Goal: Information Seeking & Learning: Learn about a topic

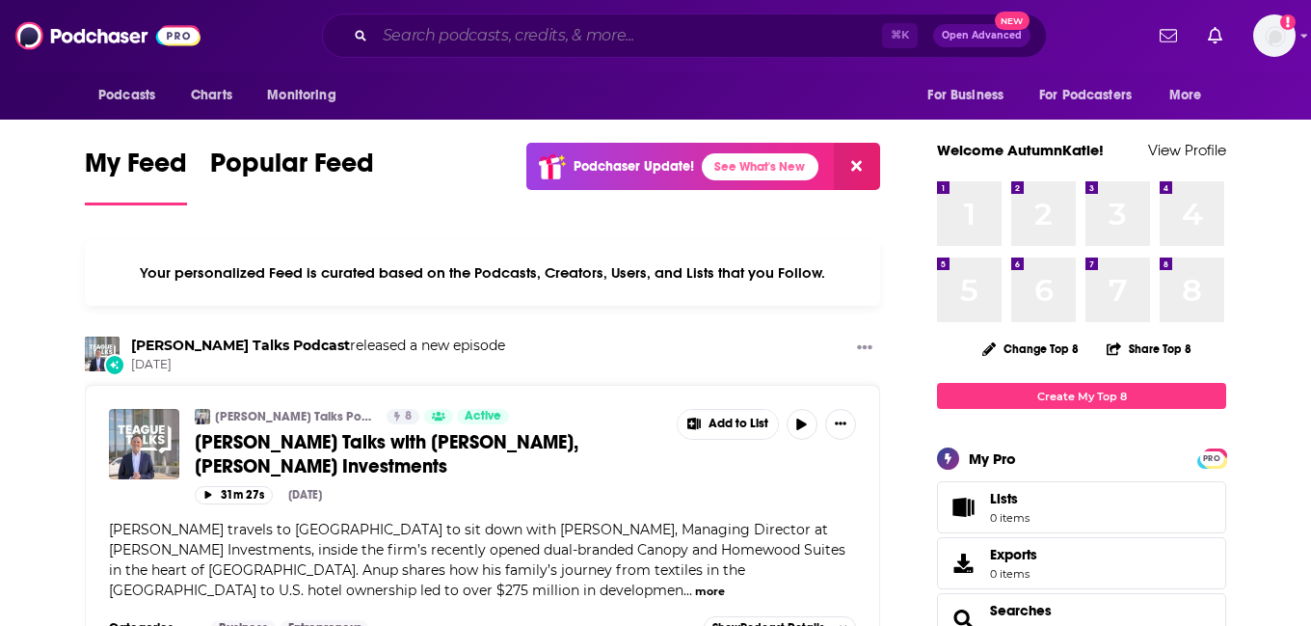
click at [581, 37] on input "Search podcasts, credits, & more..." at bounding box center [628, 35] width 507 height 31
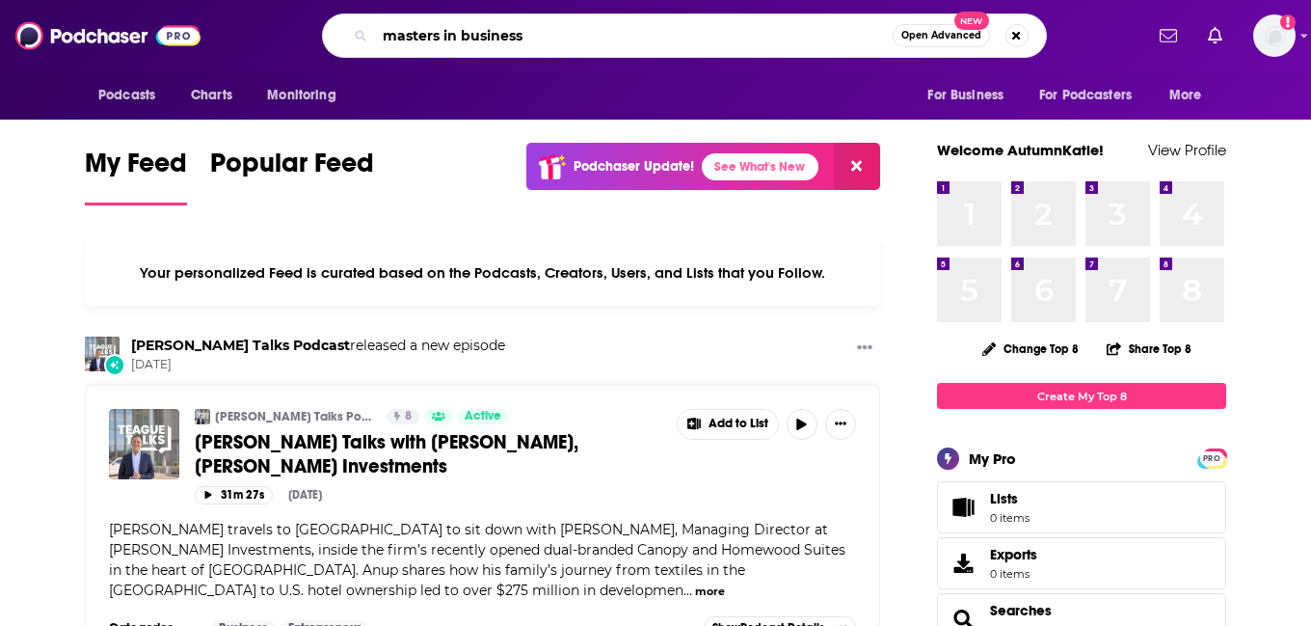
type input "masters in business"
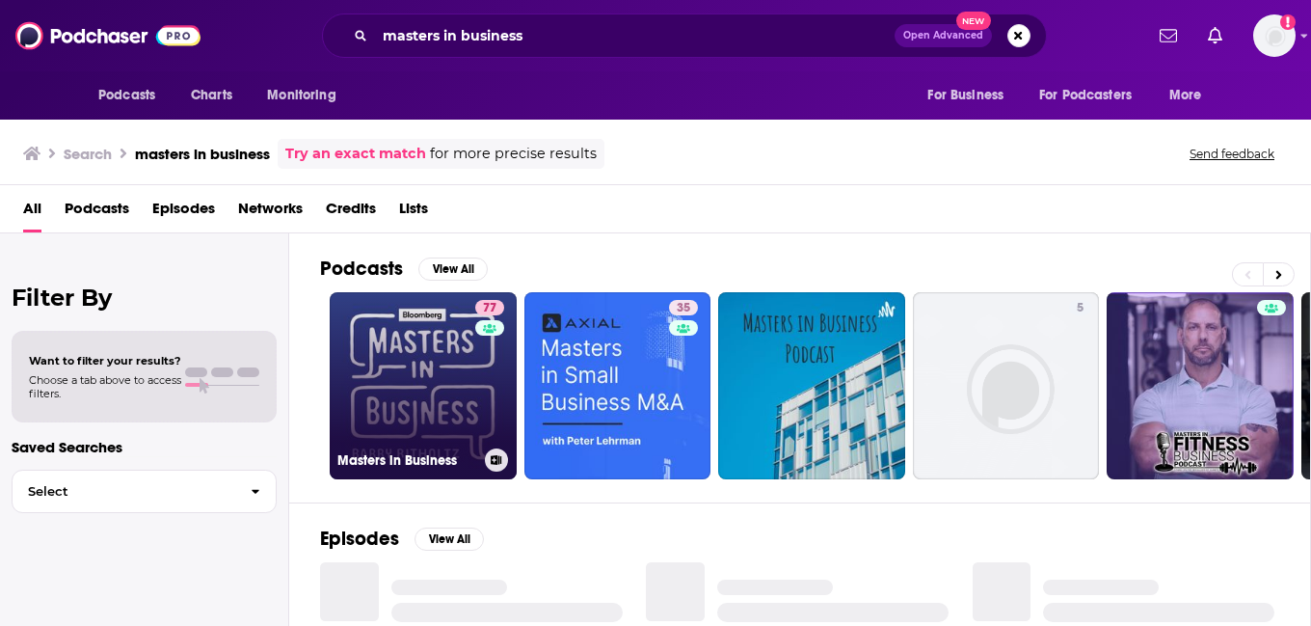
click at [419, 412] on link "77 Masters in Business" at bounding box center [423, 385] width 187 height 187
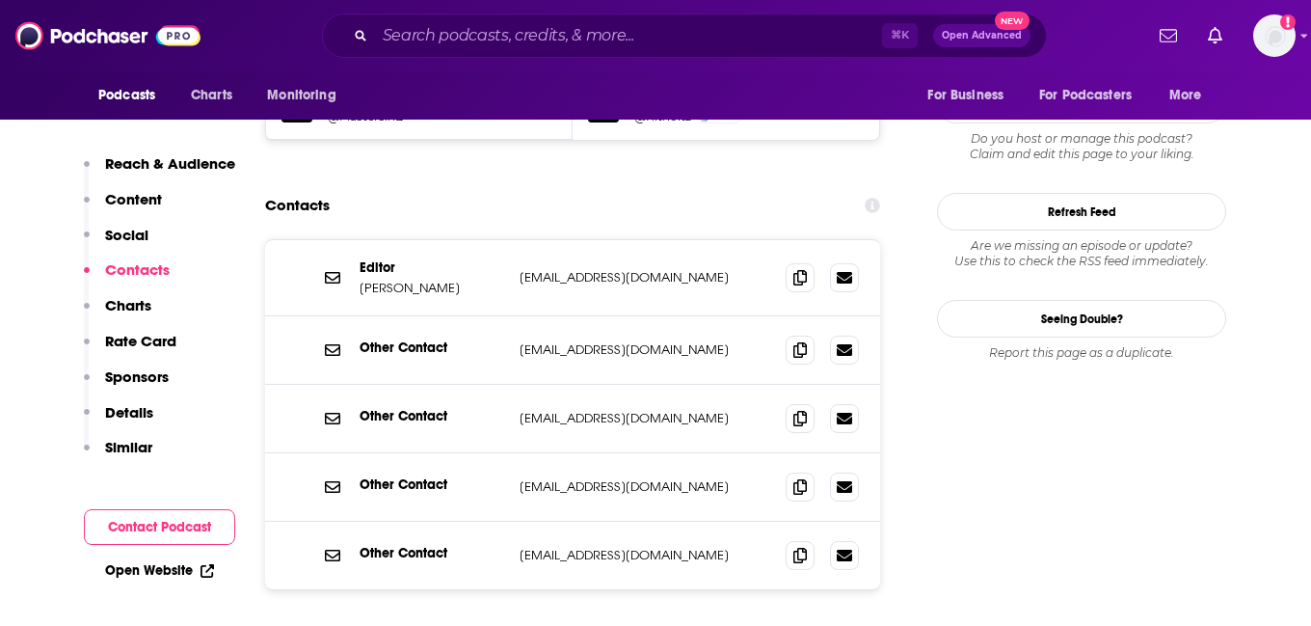
scroll to position [1768, 0]
